Goal: Task Accomplishment & Management: Use online tool/utility

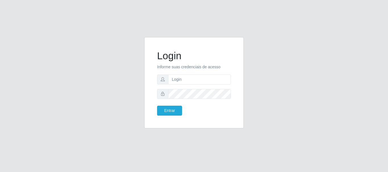
click at [102, 127] on div "Login Informe suas credenciais de acesso Entrar" at bounding box center [194, 86] width 324 height 98
click at [180, 81] on input "text" at bounding box center [199, 80] width 63 height 10
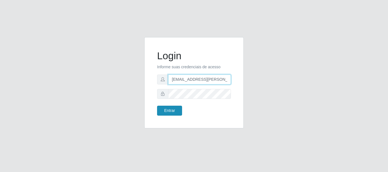
type input "[EMAIL_ADDRESS][PERSON_NAME][DOMAIN_NAME]"
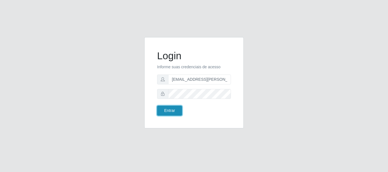
click at [180, 109] on button "Entrar" at bounding box center [169, 111] width 25 height 10
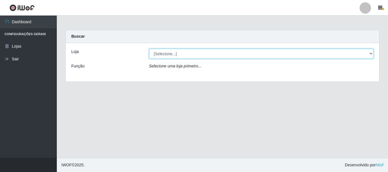
click at [149, 49] on select "[Selecione...] Super Show - [PERSON_NAME]" at bounding box center [261, 54] width 224 height 10
select select "120"
click option "Super Show - [PERSON_NAME]" at bounding box center [0, 0] width 0 height 0
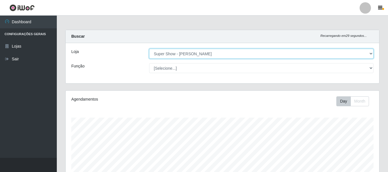
scroll to position [118, 313]
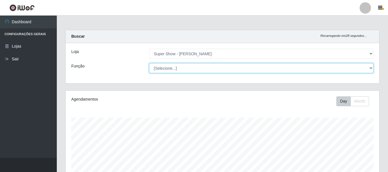
click at [149, 63] on select "[Selecione...] ASG Auxiliar de Estacionamento Balconista Embalador Embalador + …" at bounding box center [261, 68] width 224 height 10
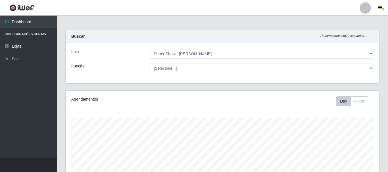
drag, startPoint x: 180, startPoint y: 68, endPoint x: 140, endPoint y: 68, distance: 40.3
click at [139, 68] on div "Função" at bounding box center [106, 68] width 78 height 10
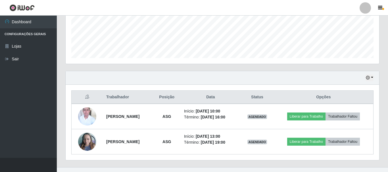
scroll to position [154, 0]
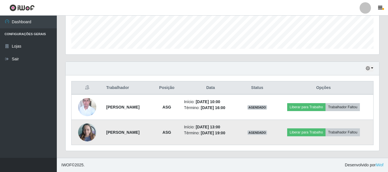
click at [91, 136] on img at bounding box center [87, 133] width 18 height 24
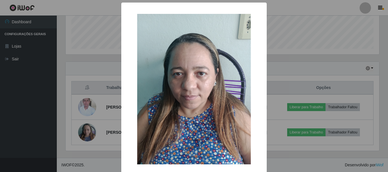
click at [71, 91] on div "× OK Cancel" at bounding box center [194, 86] width 388 height 172
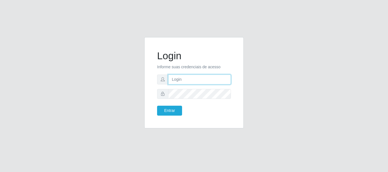
click at [182, 81] on input "text" at bounding box center [199, 80] width 63 height 10
type input "[EMAIL_ADDRESS][PERSON_NAME][DOMAIN_NAME]"
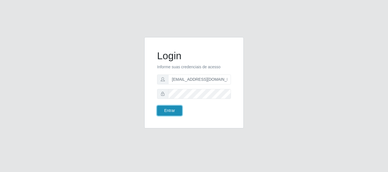
click at [176, 108] on button "Entrar" at bounding box center [169, 111] width 25 height 10
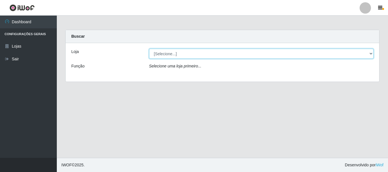
click at [149, 49] on select "[Selecione...] Super Show - [PERSON_NAME]" at bounding box center [261, 54] width 224 height 10
select select "120"
click option "Super Show - [PERSON_NAME]" at bounding box center [0, 0] width 0 height 0
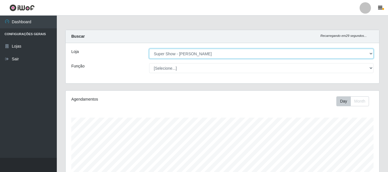
scroll to position [118, 313]
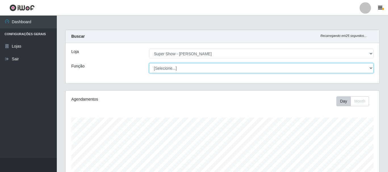
click at [149, 63] on select "[Selecione...] ASG Auxiliar de Estacionamento Balconista Embalador Embalador + …" at bounding box center [261, 68] width 224 height 10
click at [173, 68] on select "[Selecione...] ASG Auxiliar de Estacionamento Balconista Embalador Embalador + …" at bounding box center [261, 68] width 224 height 10
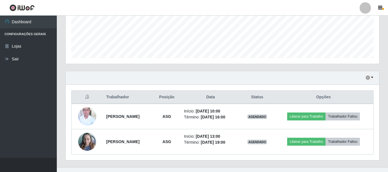
scroll to position [154, 0]
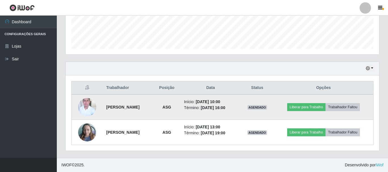
click at [85, 101] on img at bounding box center [87, 107] width 18 height 23
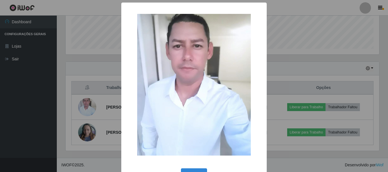
click at [89, 105] on div "× OK Cancel" at bounding box center [194, 86] width 388 height 172
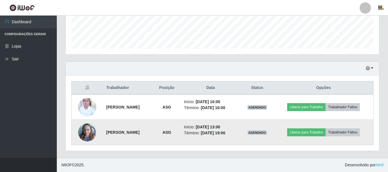
click at [90, 129] on img at bounding box center [87, 133] width 18 height 24
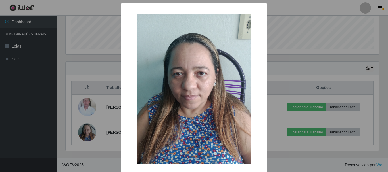
click at [81, 133] on div "× OK Cancel" at bounding box center [194, 86] width 388 height 172
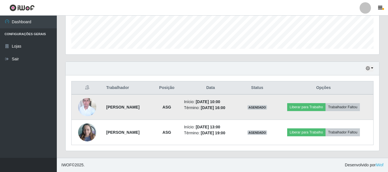
click at [83, 114] on img at bounding box center [87, 107] width 18 height 23
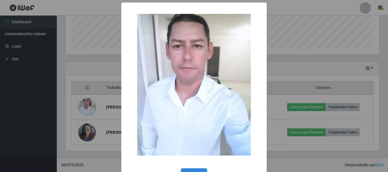
click at [84, 111] on div "× OK Cancel" at bounding box center [194, 86] width 388 height 172
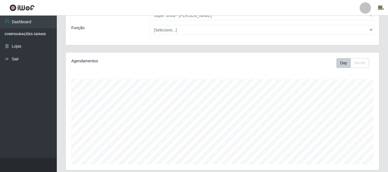
scroll to position [0, 0]
